Goal: Task Accomplishment & Management: Complete application form

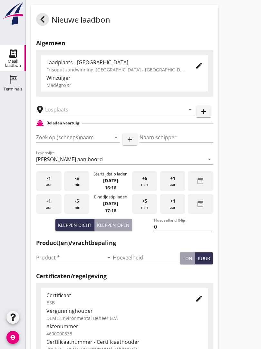
click at [44, 23] on icon at bounding box center [43, 19] width 8 height 8
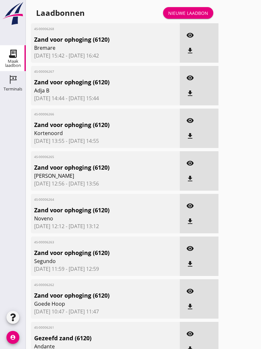
click at [192, 12] on div "Laadbonnen Nieuwe laadbon" at bounding box center [125, 12] width 188 height 15
click at [197, 14] on link "Nieuwe laadbon" at bounding box center [188, 13] width 50 height 12
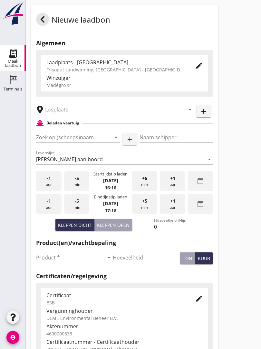
click at [71, 114] on input "text" at bounding box center [110, 109] width 131 height 10
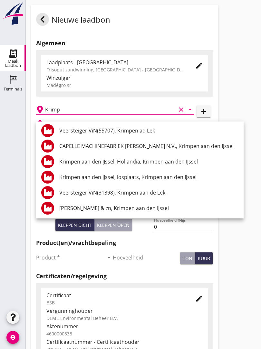
scroll to position [125, 0]
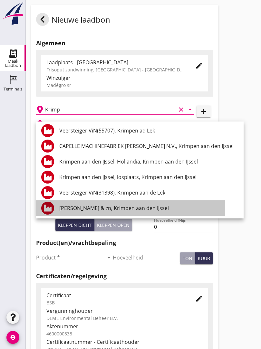
click at [143, 206] on div "[PERSON_NAME] & zn, Krimpen aan den IJssel" at bounding box center [148, 208] width 179 height 8
type input "[PERSON_NAME] & zn, Krimpen aan den IJssel"
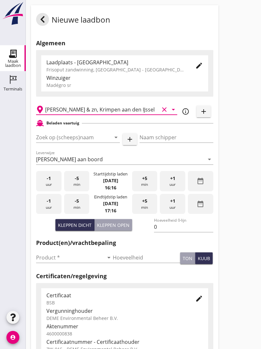
click at [88, 141] on input "Zoek op (scheeps)naam" at bounding box center [69, 137] width 66 height 10
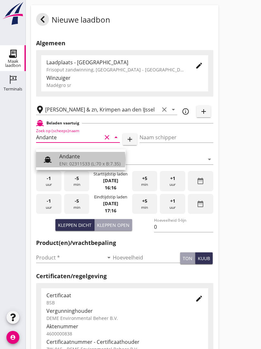
click at [83, 160] on div "ENI: 02311533 (L:70 x B:7.35)" at bounding box center [89, 163] width 61 height 7
type input "Andante"
type input "Floor Vijfhuizen"
type input "485"
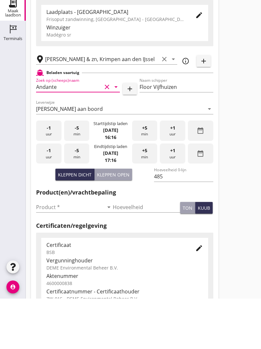
click at [48, 252] on input "Product *" at bounding box center [70, 257] width 68 height 10
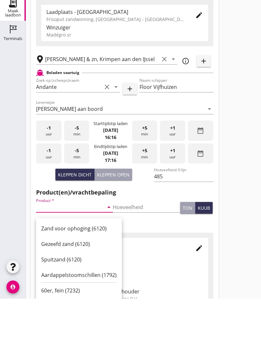
click at [71, 275] on div "Zand voor ophoging (6120)" at bounding box center [79, 279] width 76 height 8
type input "Zand voor ophoging (6120)"
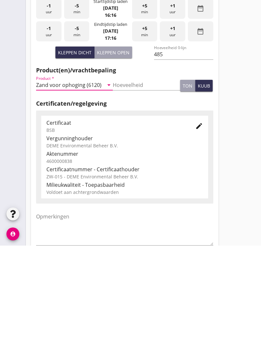
scroll to position [113, 0]
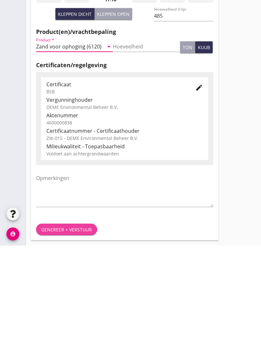
click at [63, 327] on button "Genereer + verstuur" at bounding box center [66, 333] width 61 height 12
